Goal: Find specific page/section: Find specific page/section

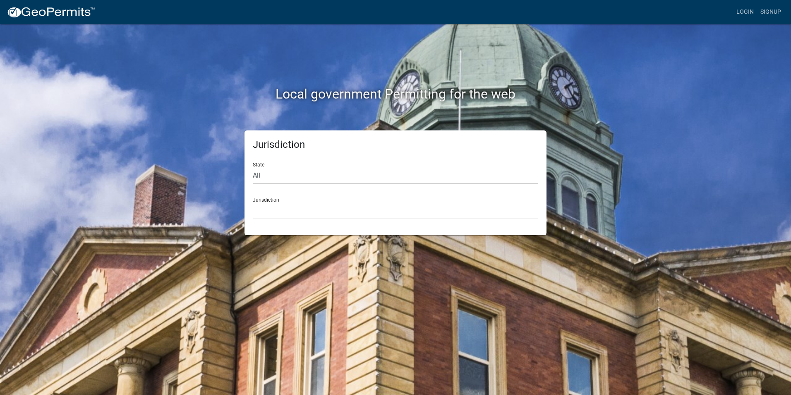
click at [275, 174] on select "All [US_STATE] [US_STATE] [US_STATE] [US_STATE] [US_STATE] [US_STATE] [US_STATE…" at bounding box center [395, 175] width 285 height 17
select select "[US_STATE]"
click at [253, 167] on select "All [US_STATE] [US_STATE] [US_STATE] [US_STATE] [US_STATE] [US_STATE] [US_STATE…" at bounding box center [395, 175] width 285 height 17
click at [292, 217] on select "City of [GEOGRAPHIC_DATA], [US_STATE] City of [GEOGRAPHIC_DATA], [US_STATE] Cit…" at bounding box center [395, 210] width 285 height 17
click at [601, 208] on div "Jurisdiction State All [US_STATE] [US_STATE] [US_STATE] [US_STATE] [US_STATE] […" at bounding box center [395, 182] width 471 height 105
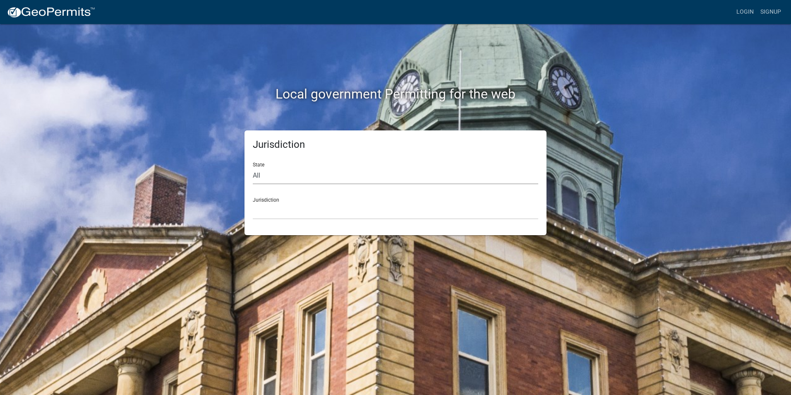
click at [284, 179] on select "All [US_STATE] [US_STATE] [US_STATE] [US_STATE] [US_STATE] [US_STATE] [US_STATE…" at bounding box center [395, 175] width 285 height 17
select select
click at [253, 167] on select "All [US_STATE] [US_STATE] [US_STATE] [US_STATE] [US_STATE] [US_STATE] [US_STATE…" at bounding box center [395, 175] width 285 height 17
click at [397, 211] on select "[GEOGRAPHIC_DATA], [US_STATE] [GEOGRAPHIC_DATA], [US_STATE][PERSON_NAME][GEOGRA…" at bounding box center [395, 210] width 285 height 17
click at [618, 121] on div "Local government Permitting for the web" at bounding box center [395, 77] width 471 height 106
